Goal: Information Seeking & Learning: Learn about a topic

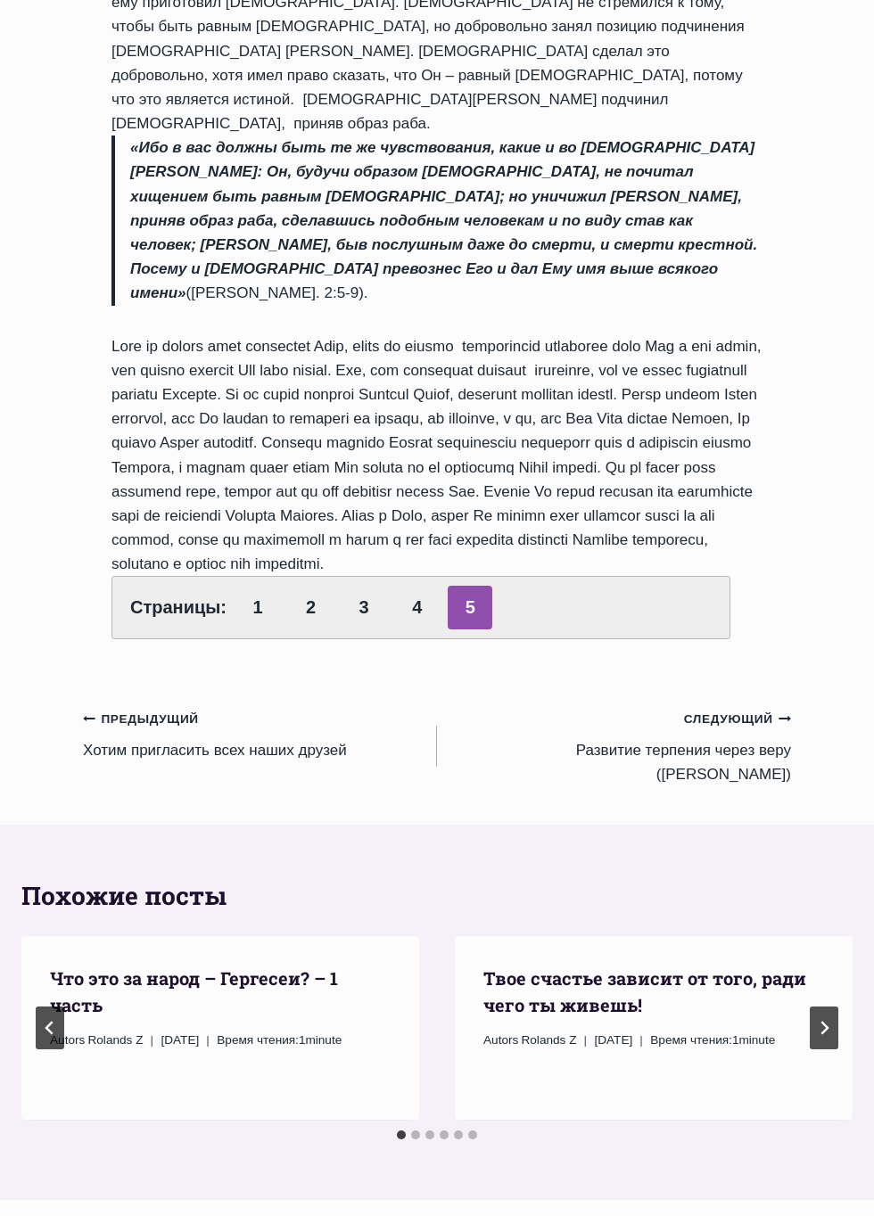
scroll to position [683, 0]
click at [275, 587] on link "1" at bounding box center [257, 609] width 45 height 44
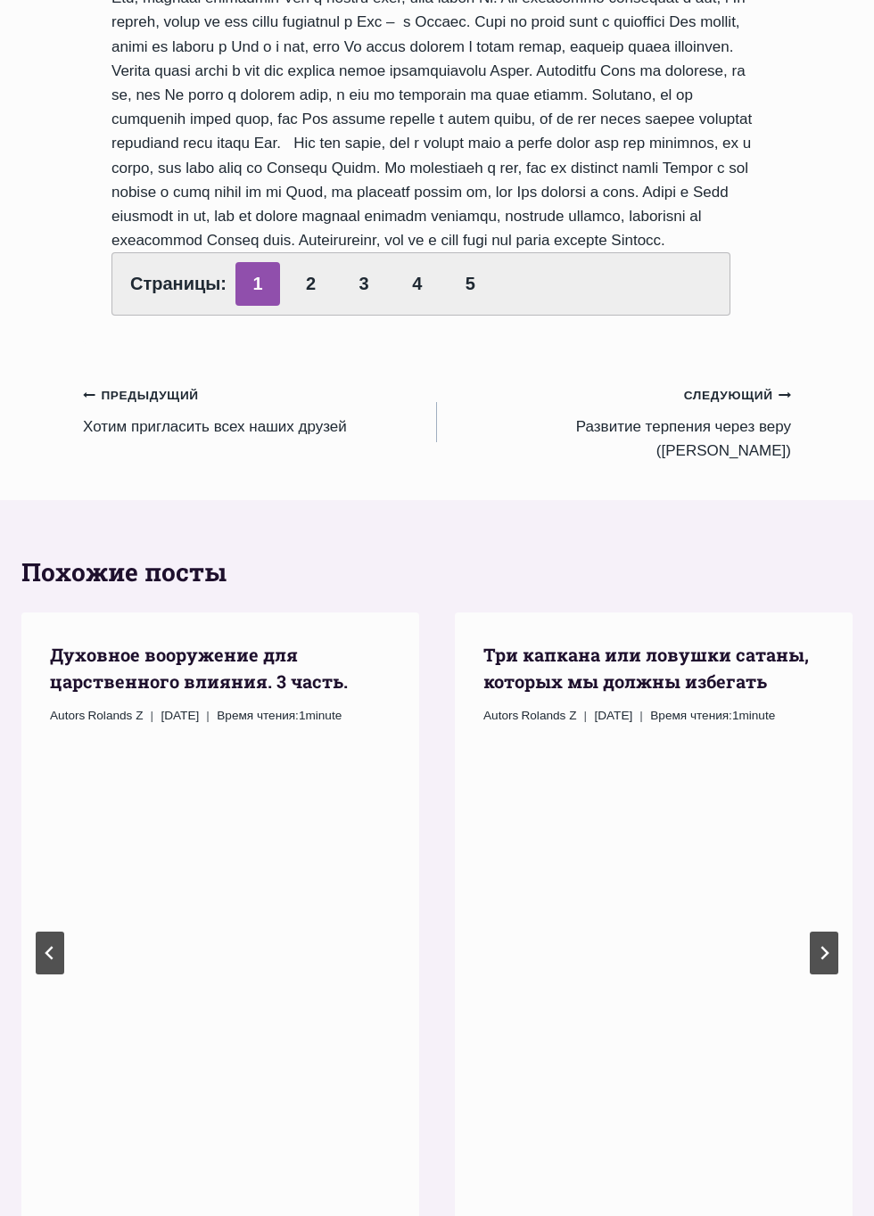
scroll to position [1280, 0]
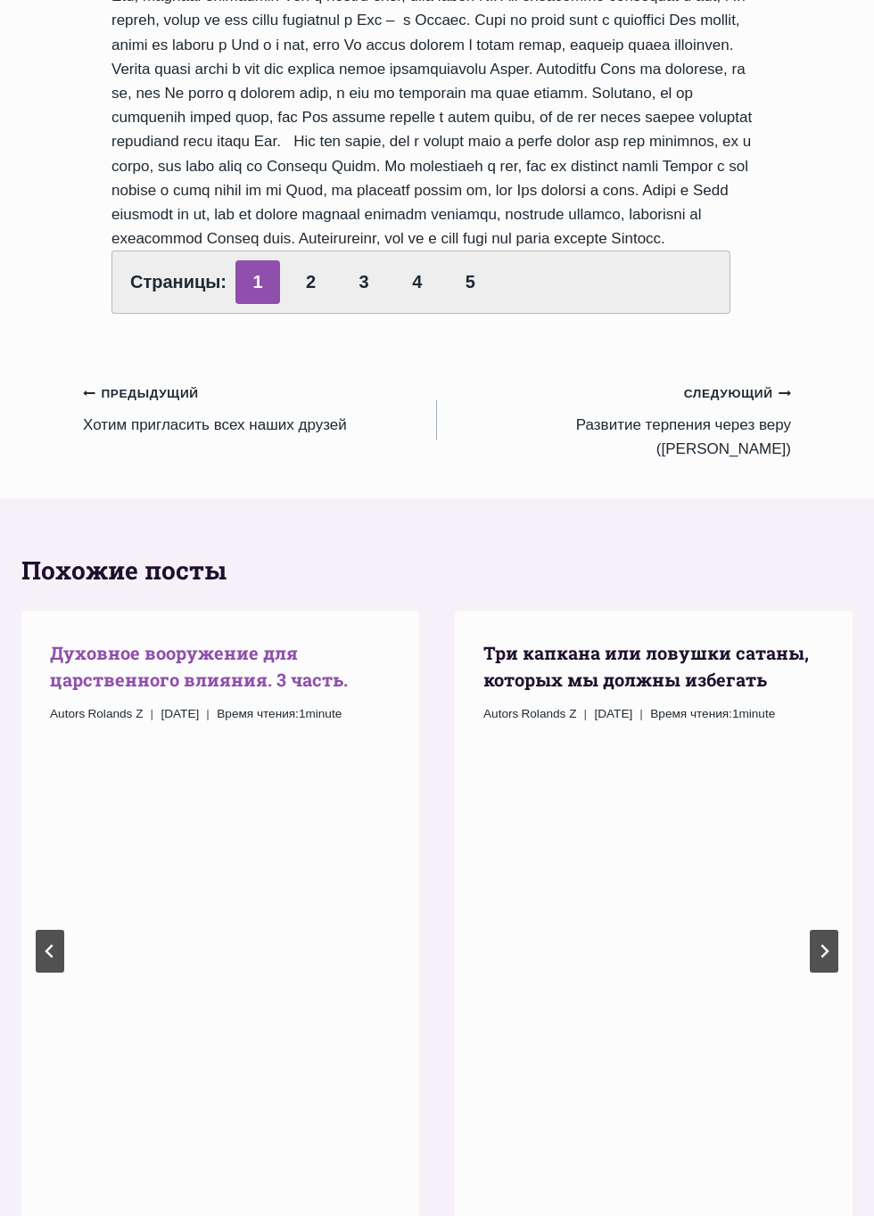
click at [53, 691] on link "Духовное вооружение для царственного влияния. 3 часть." at bounding box center [199, 666] width 298 height 50
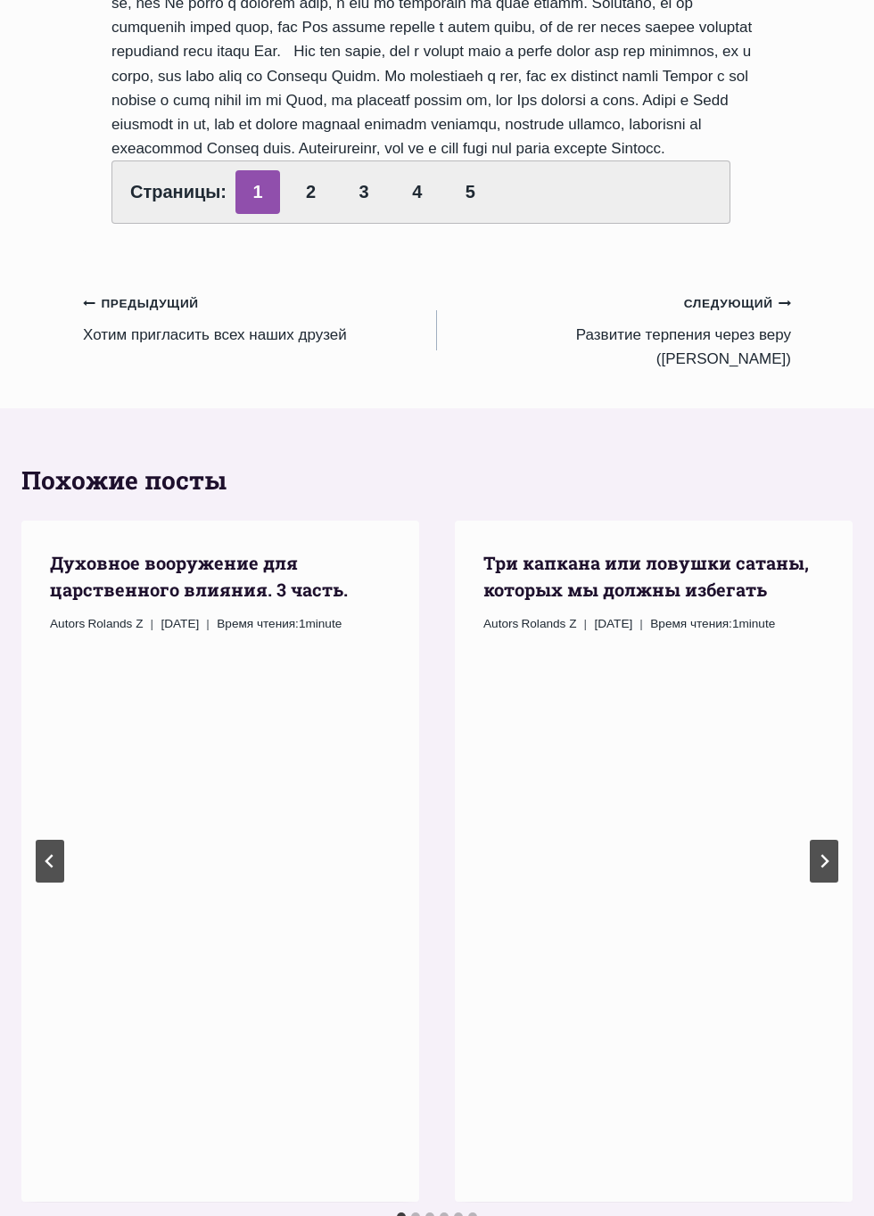
scroll to position [1368, 0]
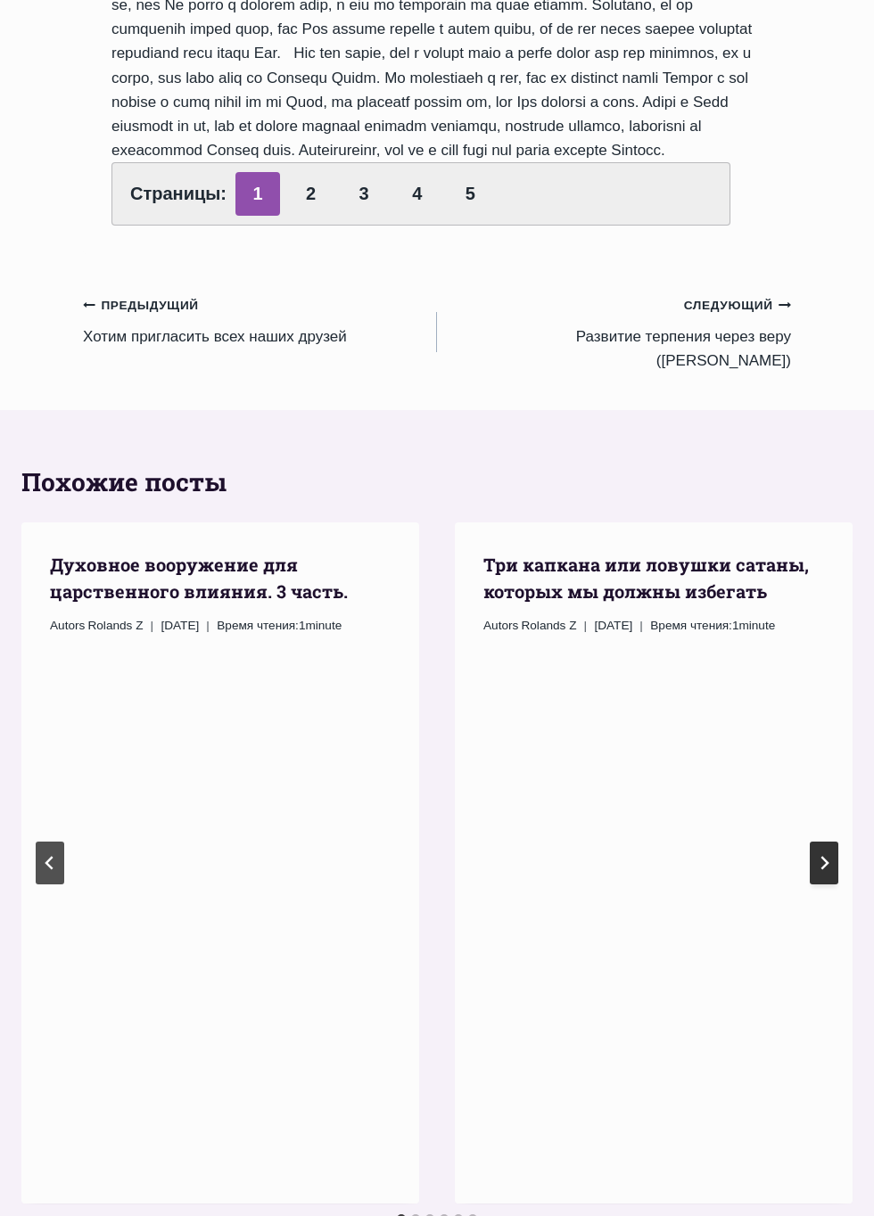
click at [831, 884] on button "Следующий" at bounding box center [823, 862] width 29 height 43
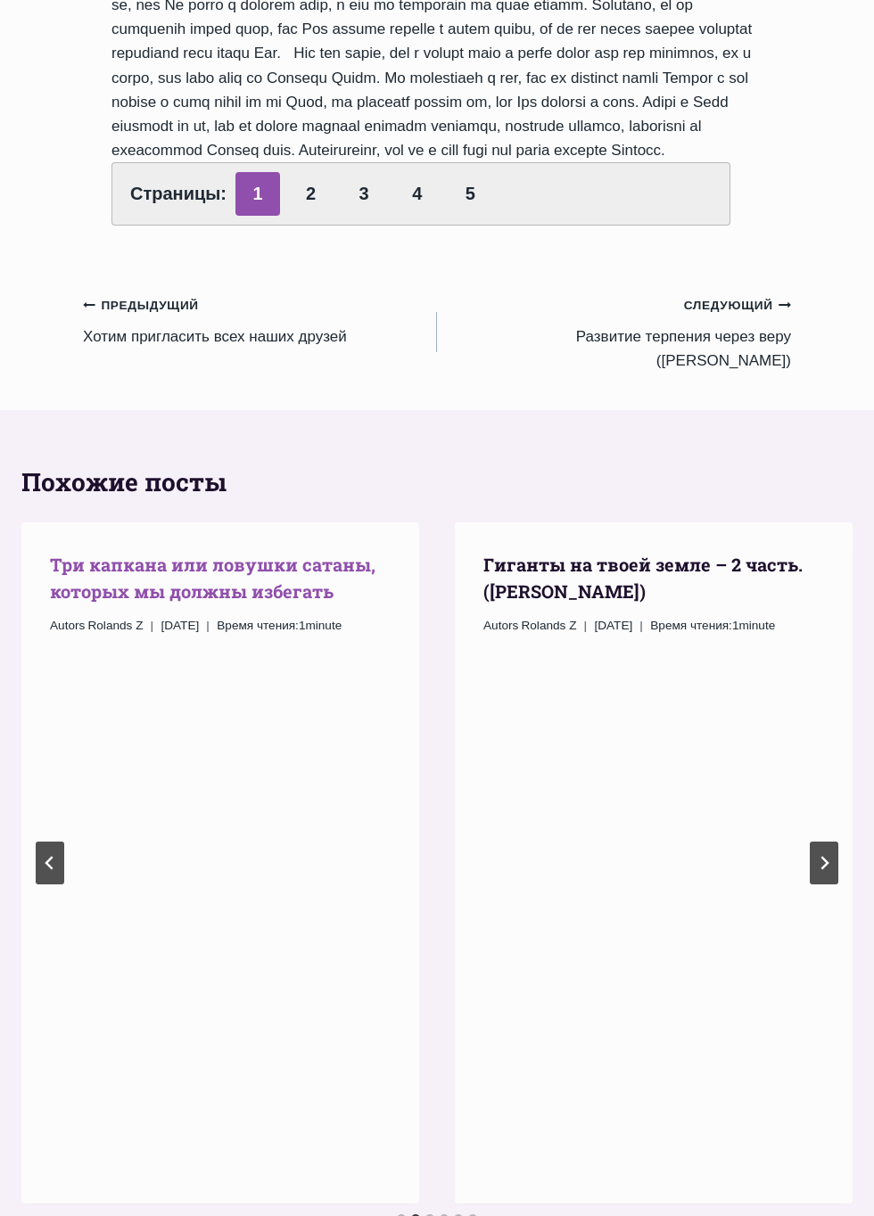
click at [68, 603] on link "Три капкана или ловушки сатаны, которых мы должны избегать" at bounding box center [212, 578] width 325 height 50
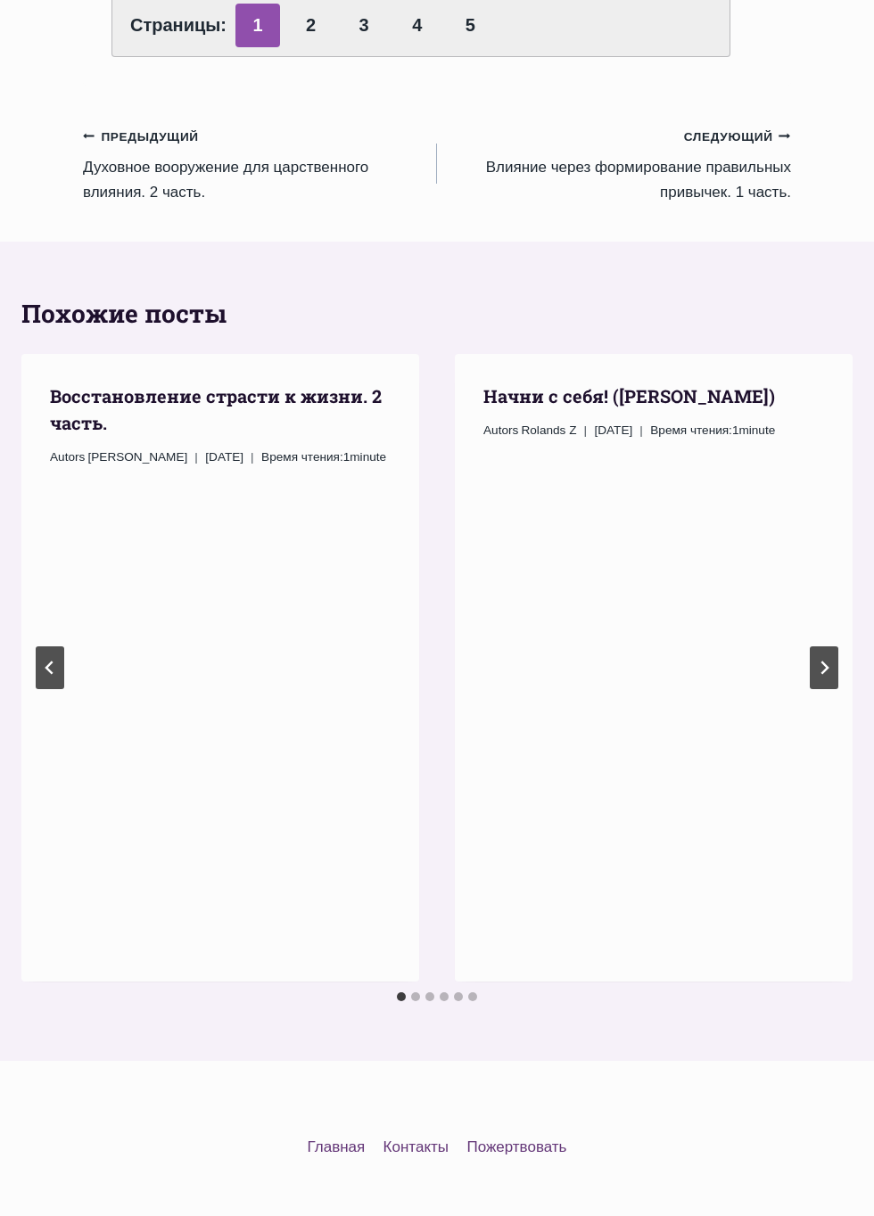
scroll to position [950, 0]
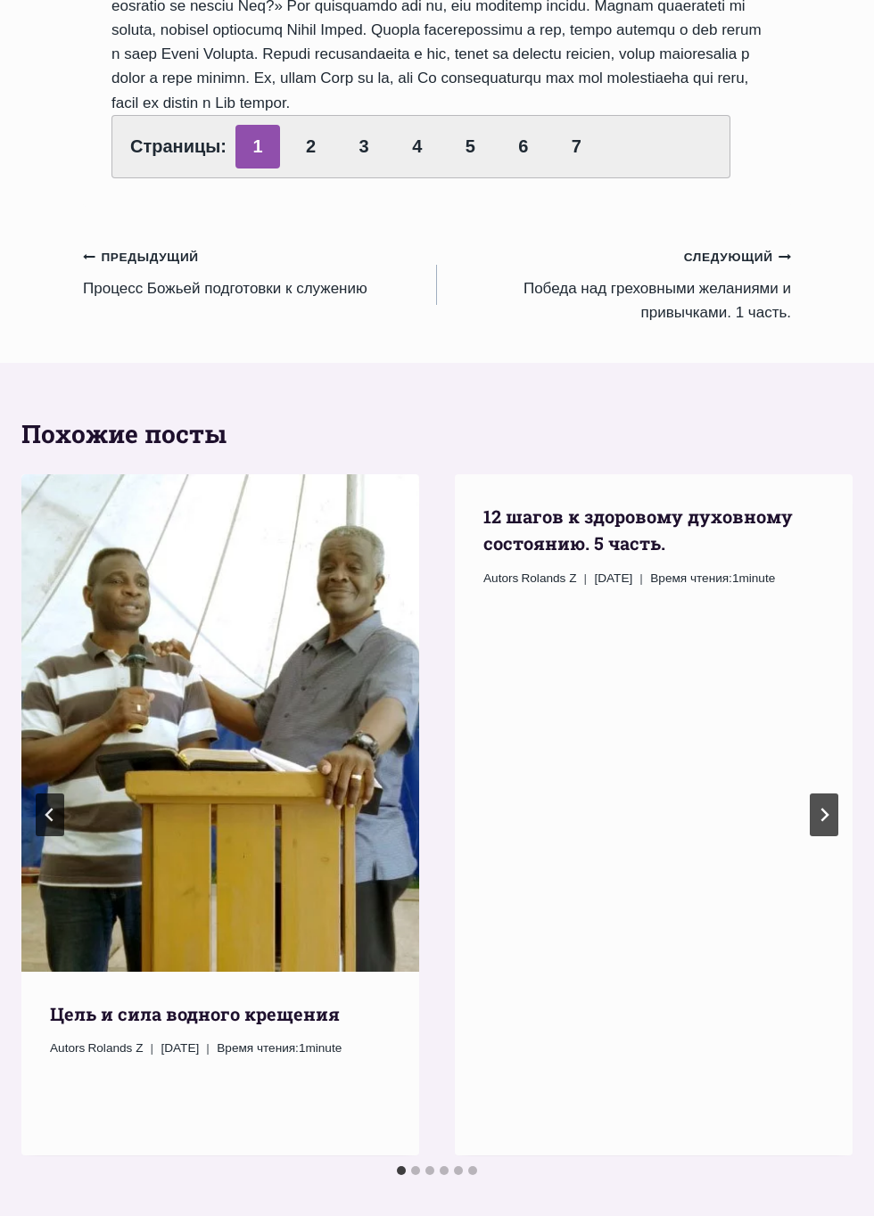
scroll to position [900, 0]
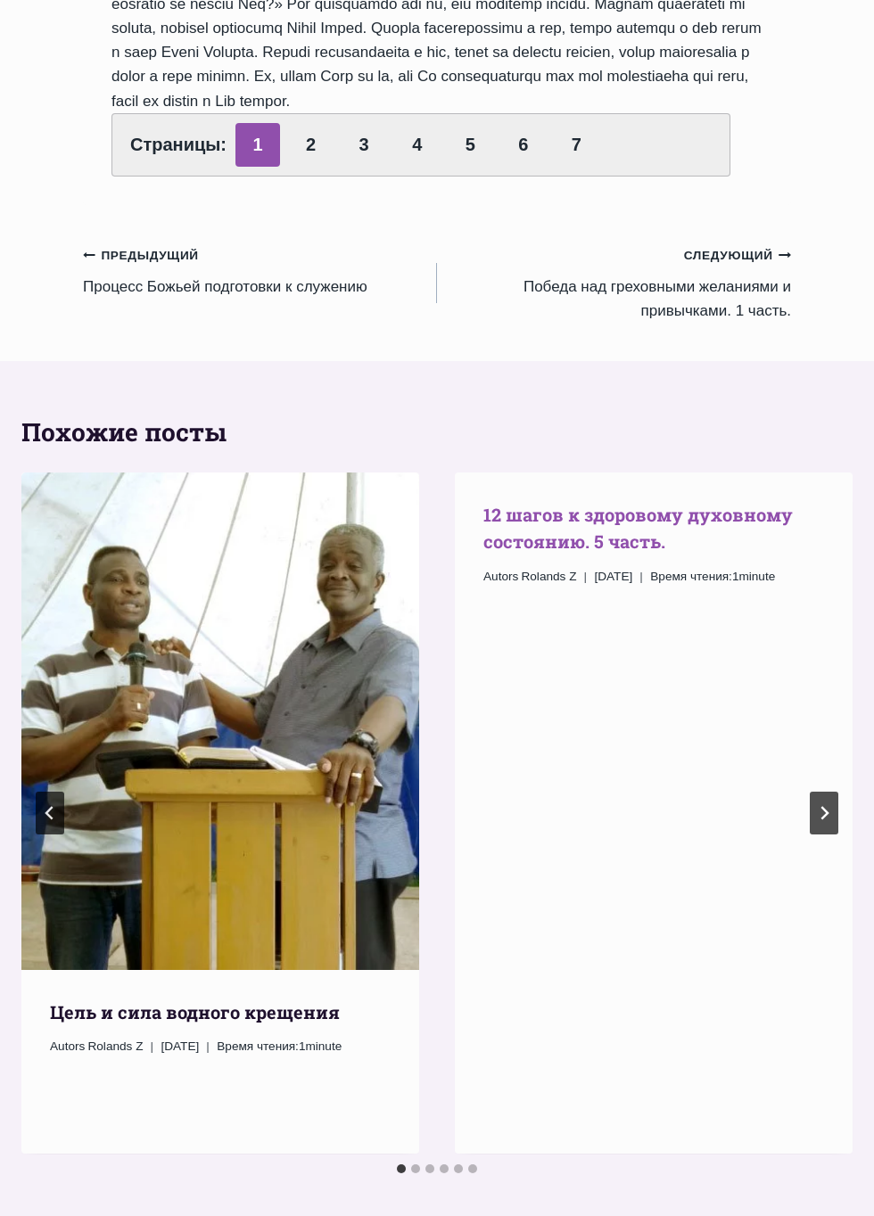
click at [652, 553] on link "12 шагов к здоровому духовному состоянию. 5 часть." at bounding box center [637, 528] width 309 height 50
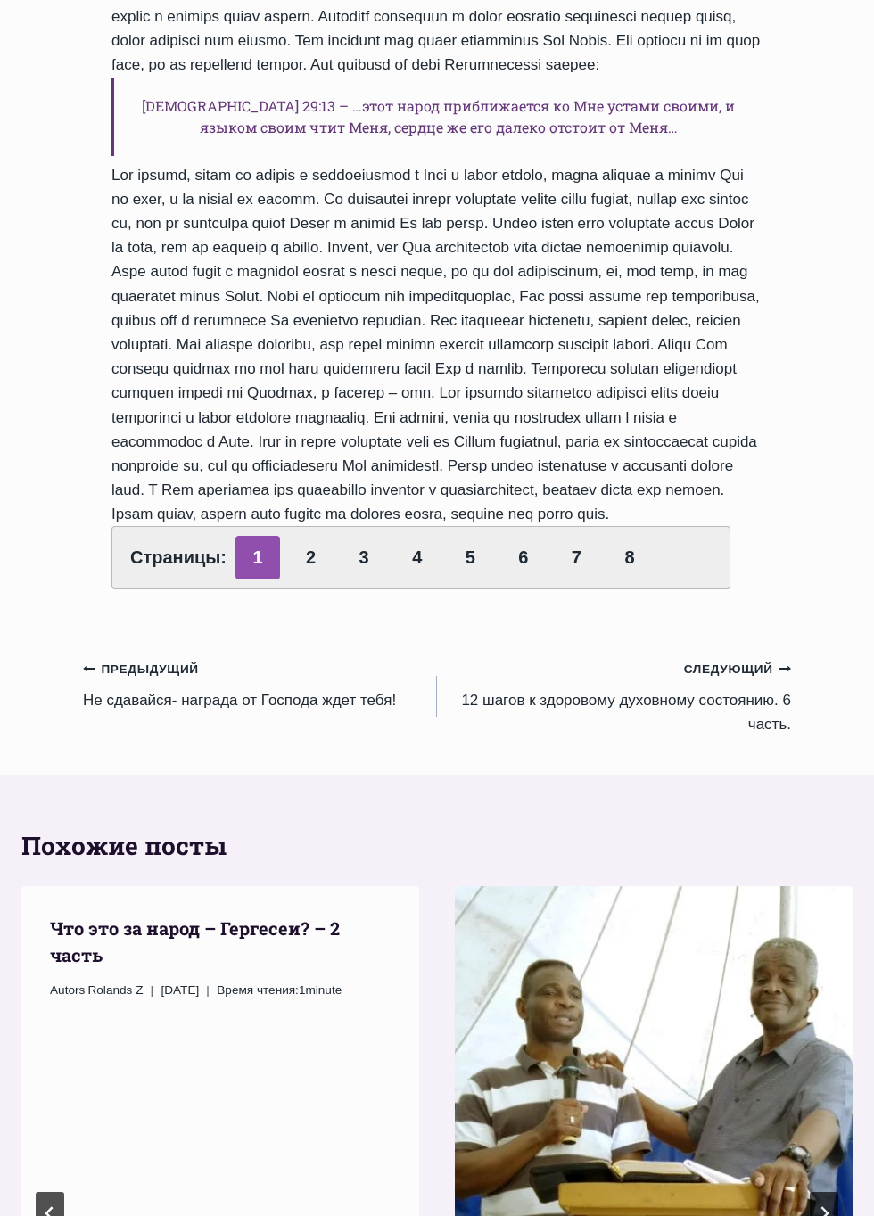
scroll to position [402, 0]
click at [308, 580] on link "2" at bounding box center [311, 559] width 45 height 44
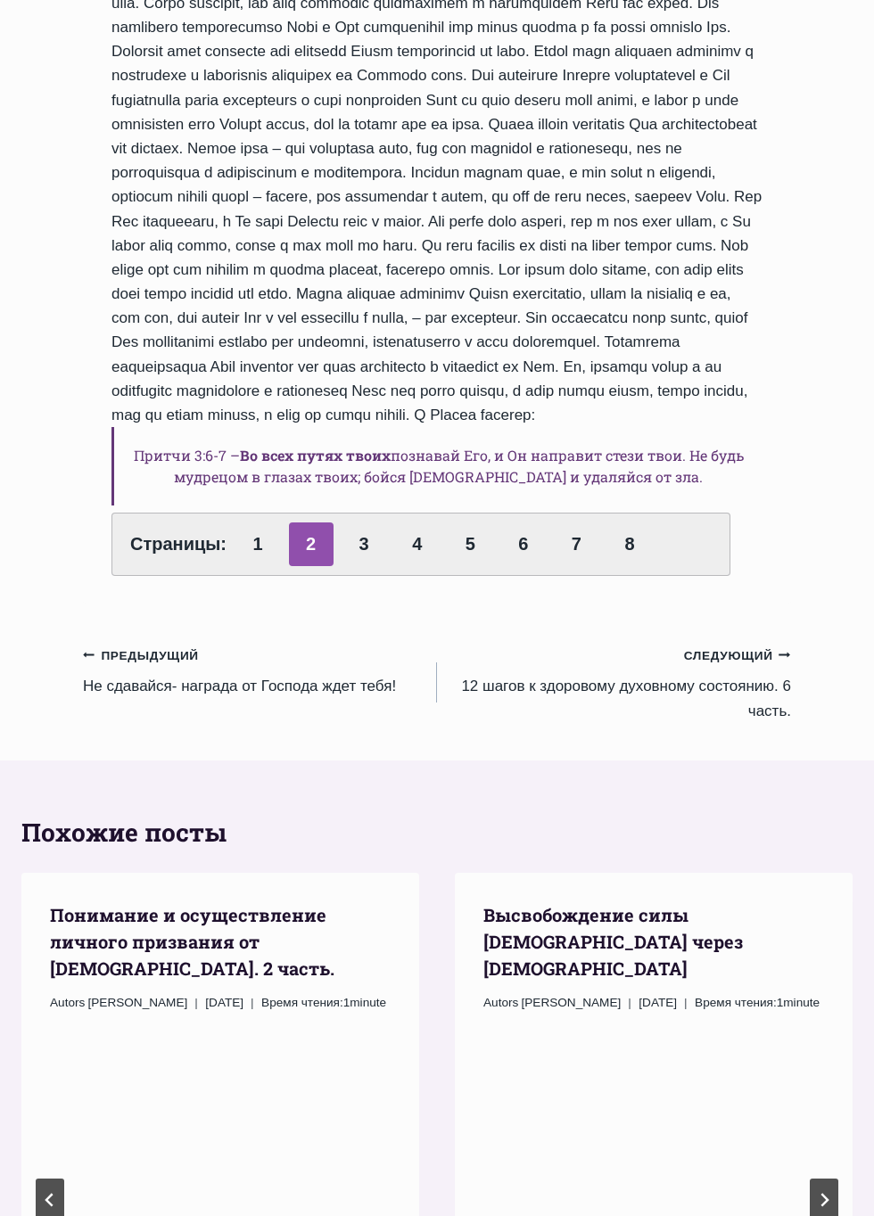
scroll to position [515, 0]
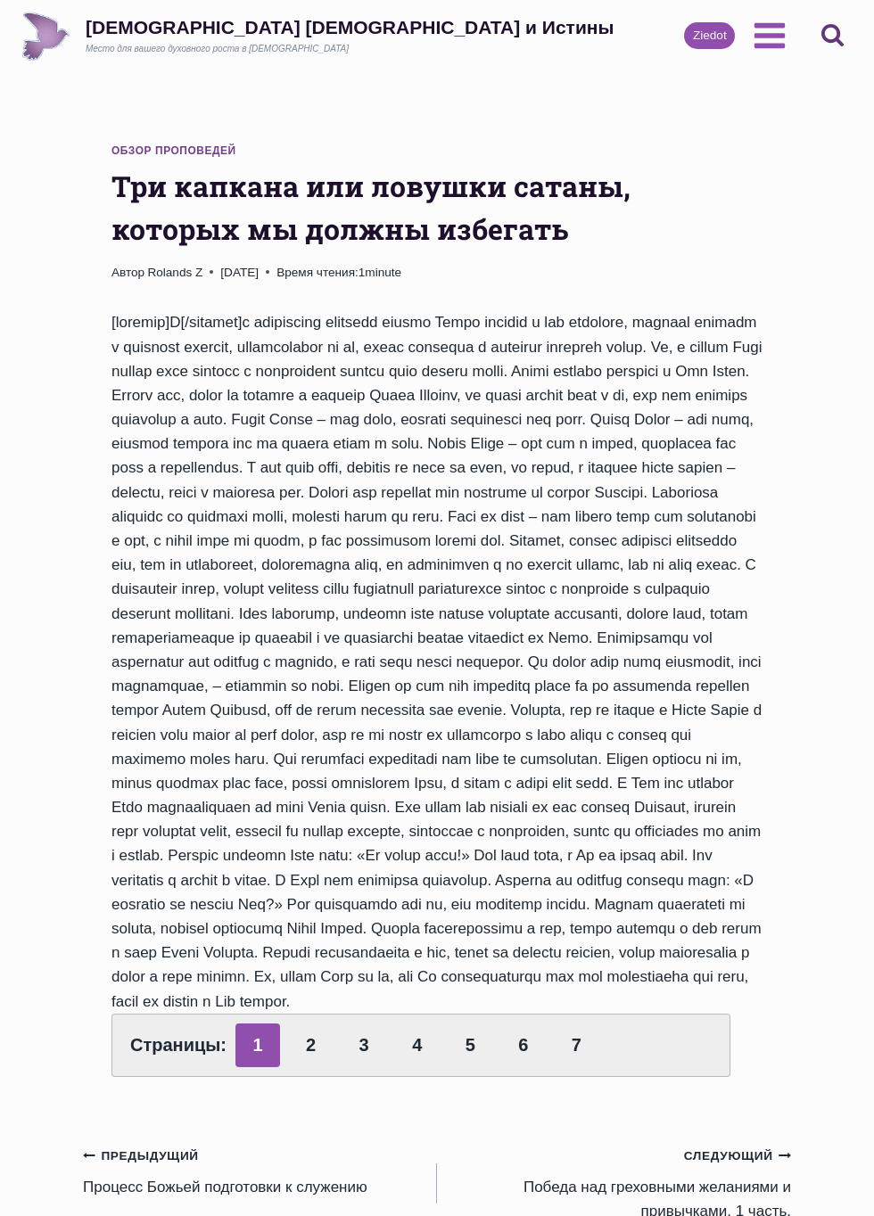
scroll to position [1003, 0]
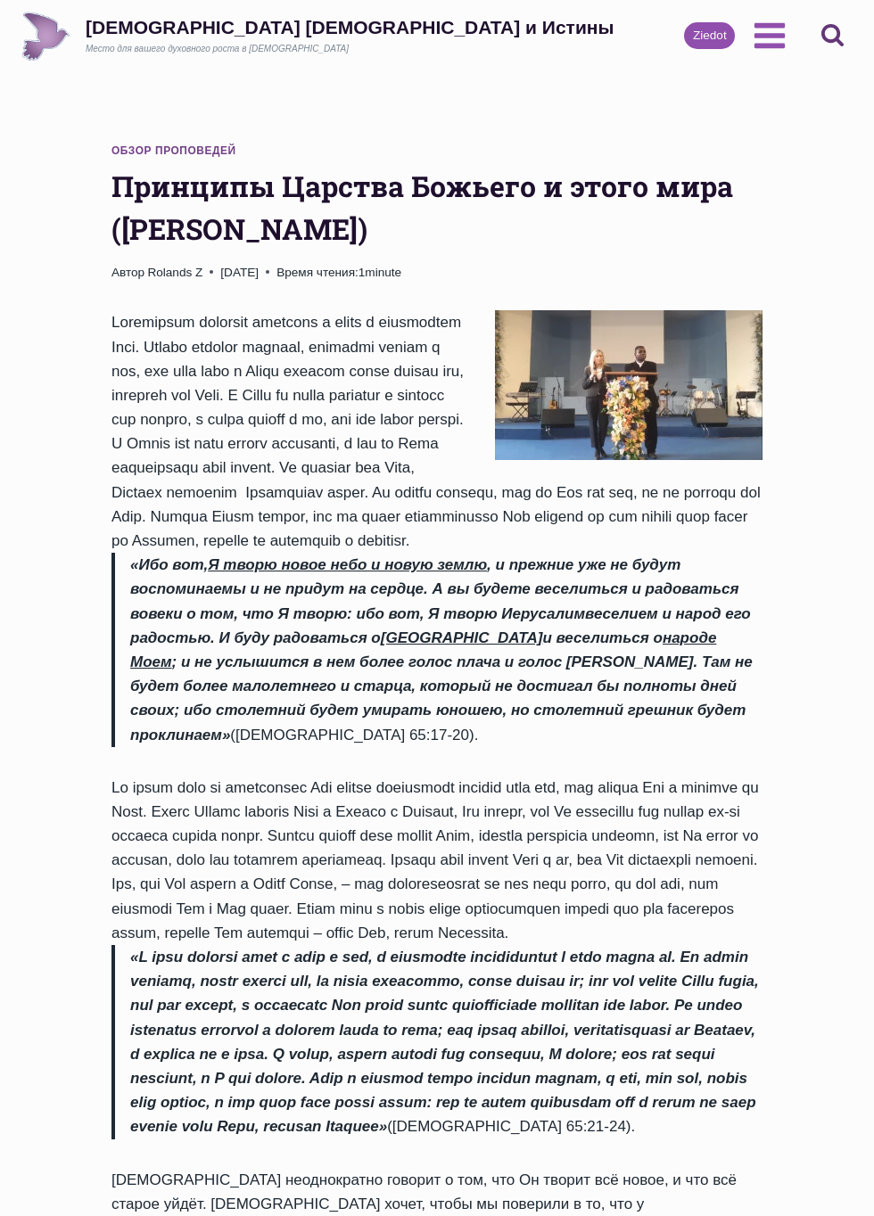
scroll to position [1368, 0]
